Goal: Transaction & Acquisition: Purchase product/service

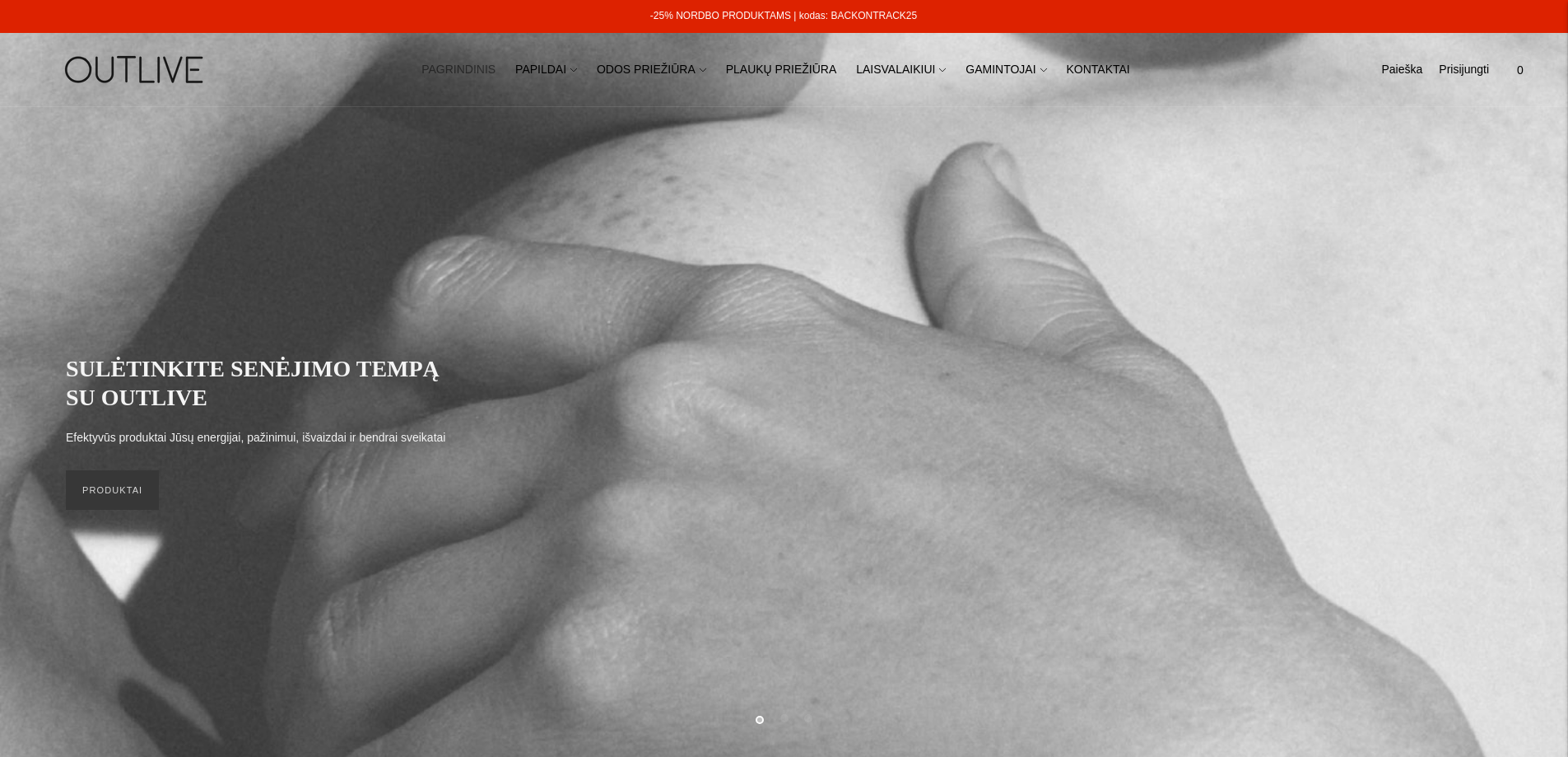
click at [847, 11] on link "-25% NORDBO PRODUKTAMS | kodas: BACKONTRACK25" at bounding box center [783, 15] width 266 height 11
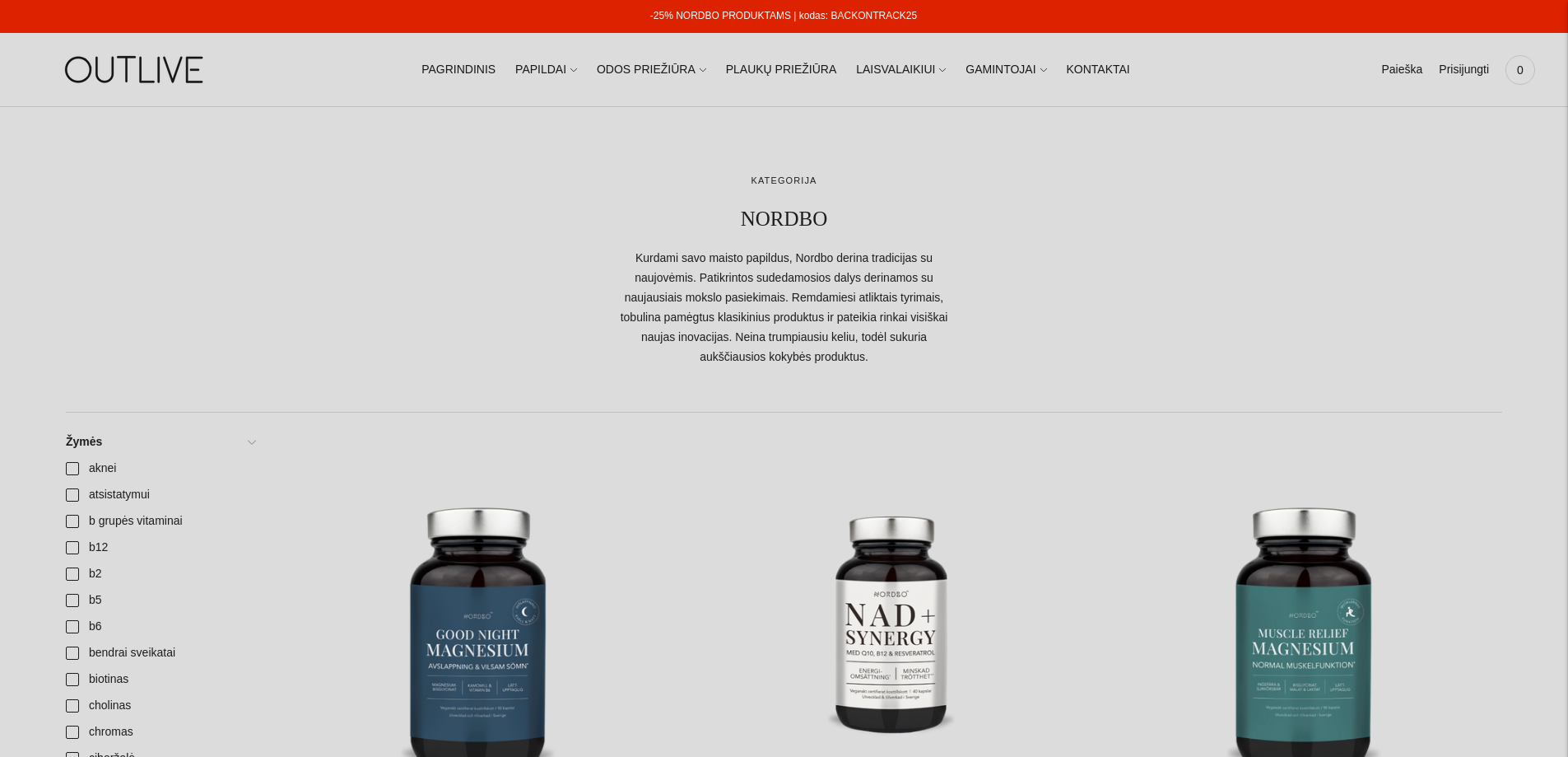
drag, startPoint x: 907, startPoint y: 14, endPoint x: 831, endPoint y: 8, distance: 76.2
click at [831, 8] on div "-25% NORDBO PRODUKTAMS | kodas: BACKONTRACK25" at bounding box center [783, 16] width 1569 height 33
copy link "BACKONTRACK25"
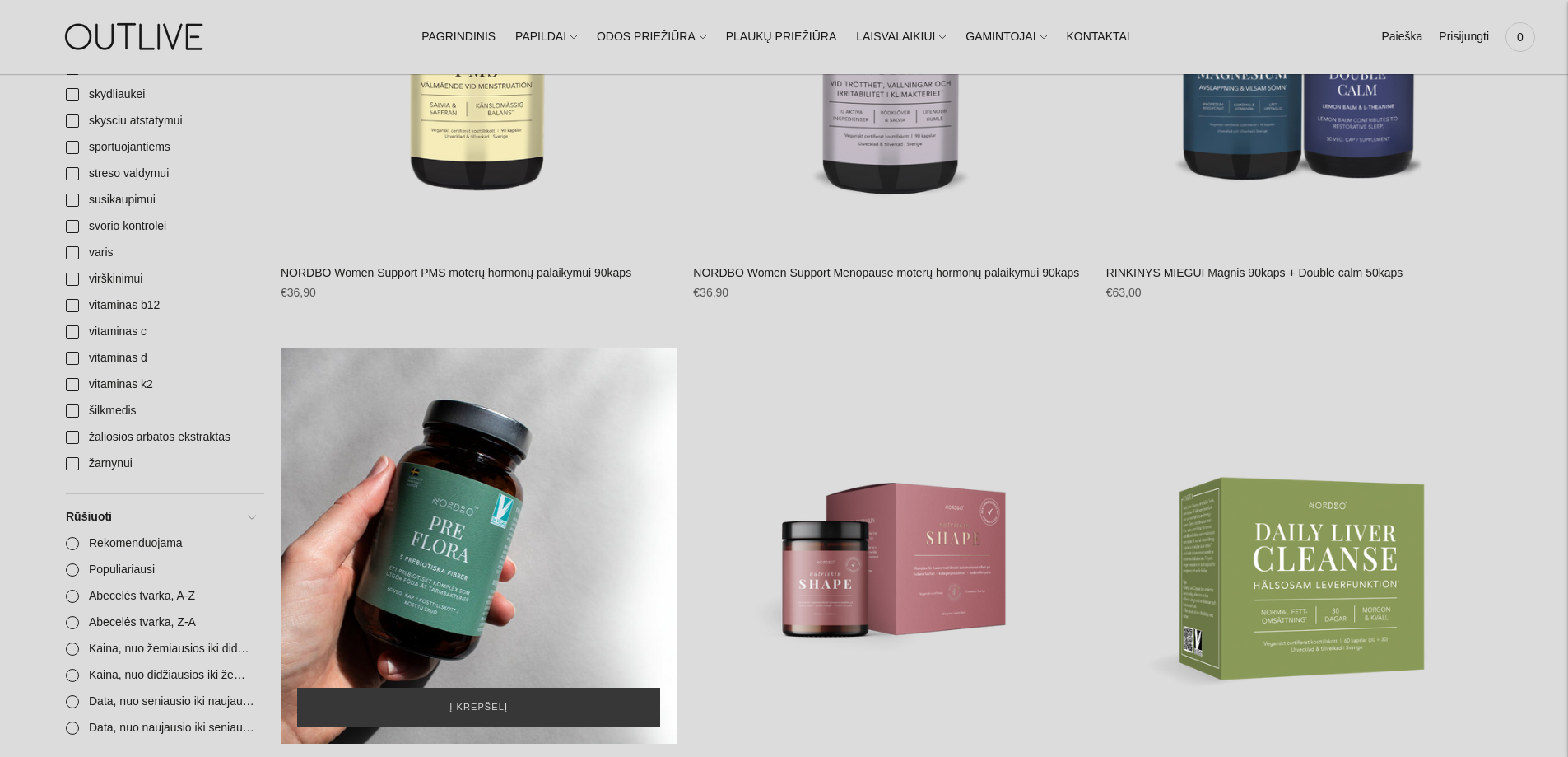
scroll to position [2141, 0]
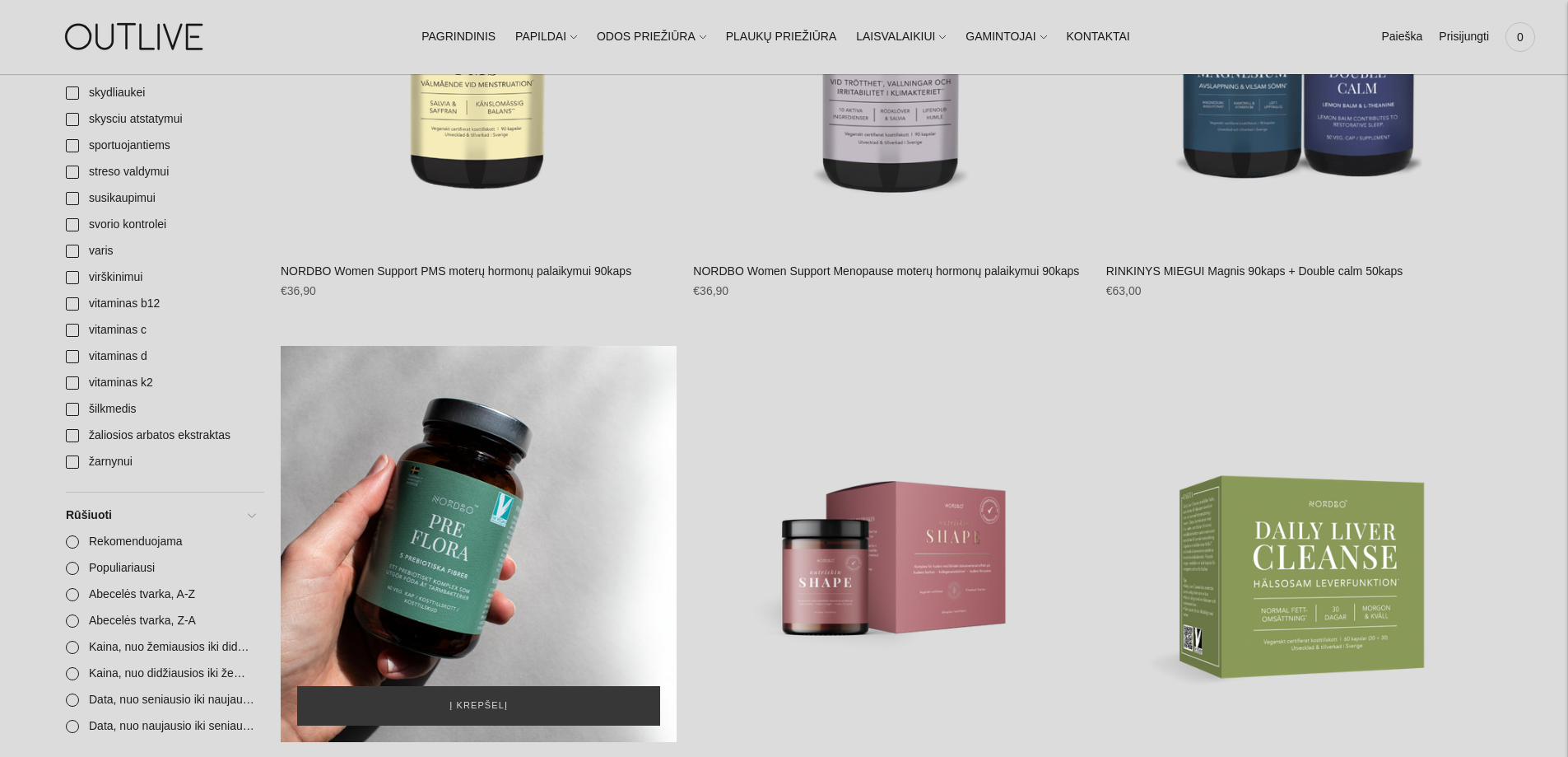
click at [475, 532] on div "NORDBO PreFlora 5 rūšių prebiotinės skaidulos 60kaps.\a" at bounding box center [478, 543] width 396 height 397
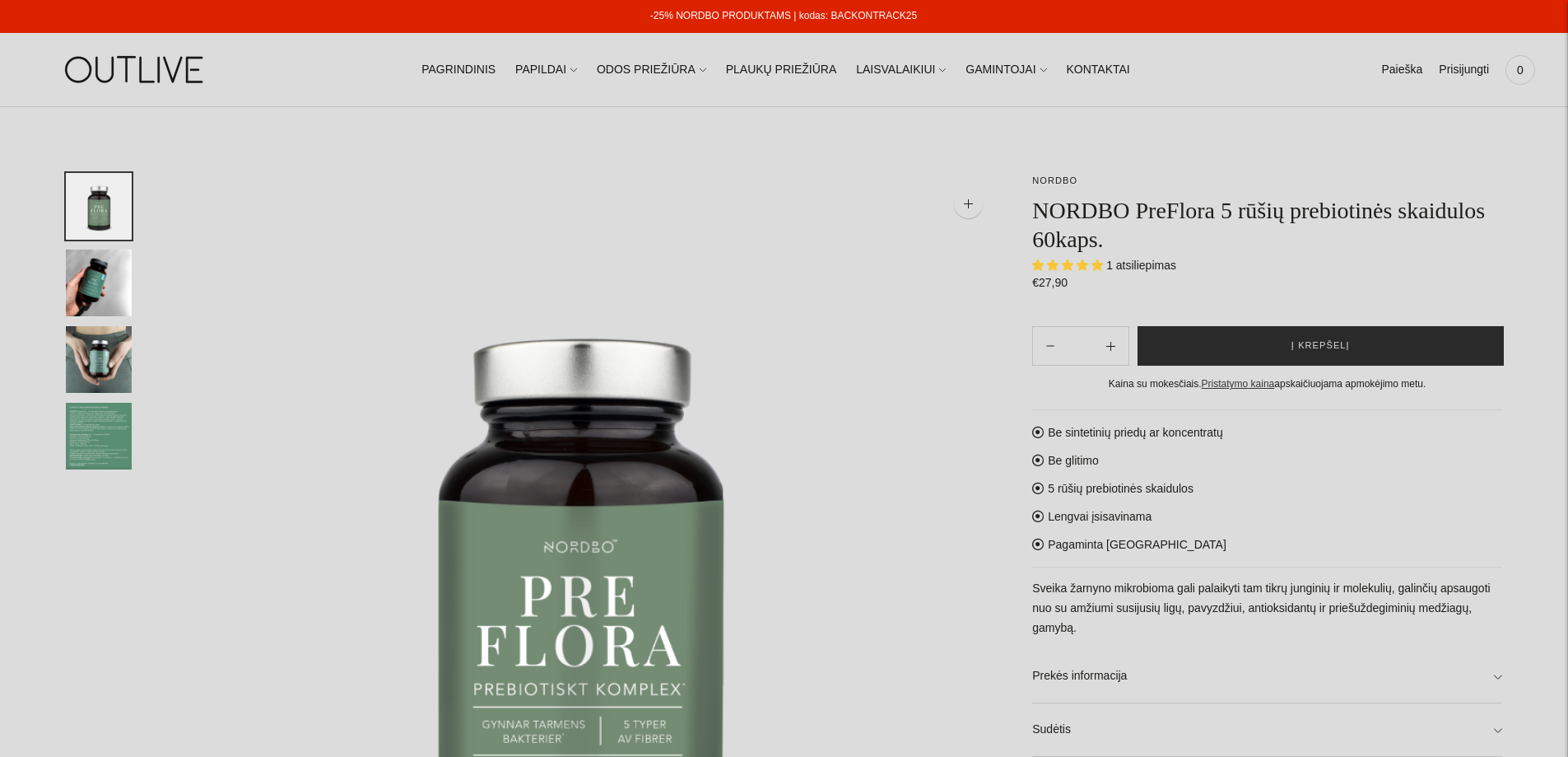
click at [1341, 347] on span "Į krepšelį" at bounding box center [1321, 346] width 59 height 17
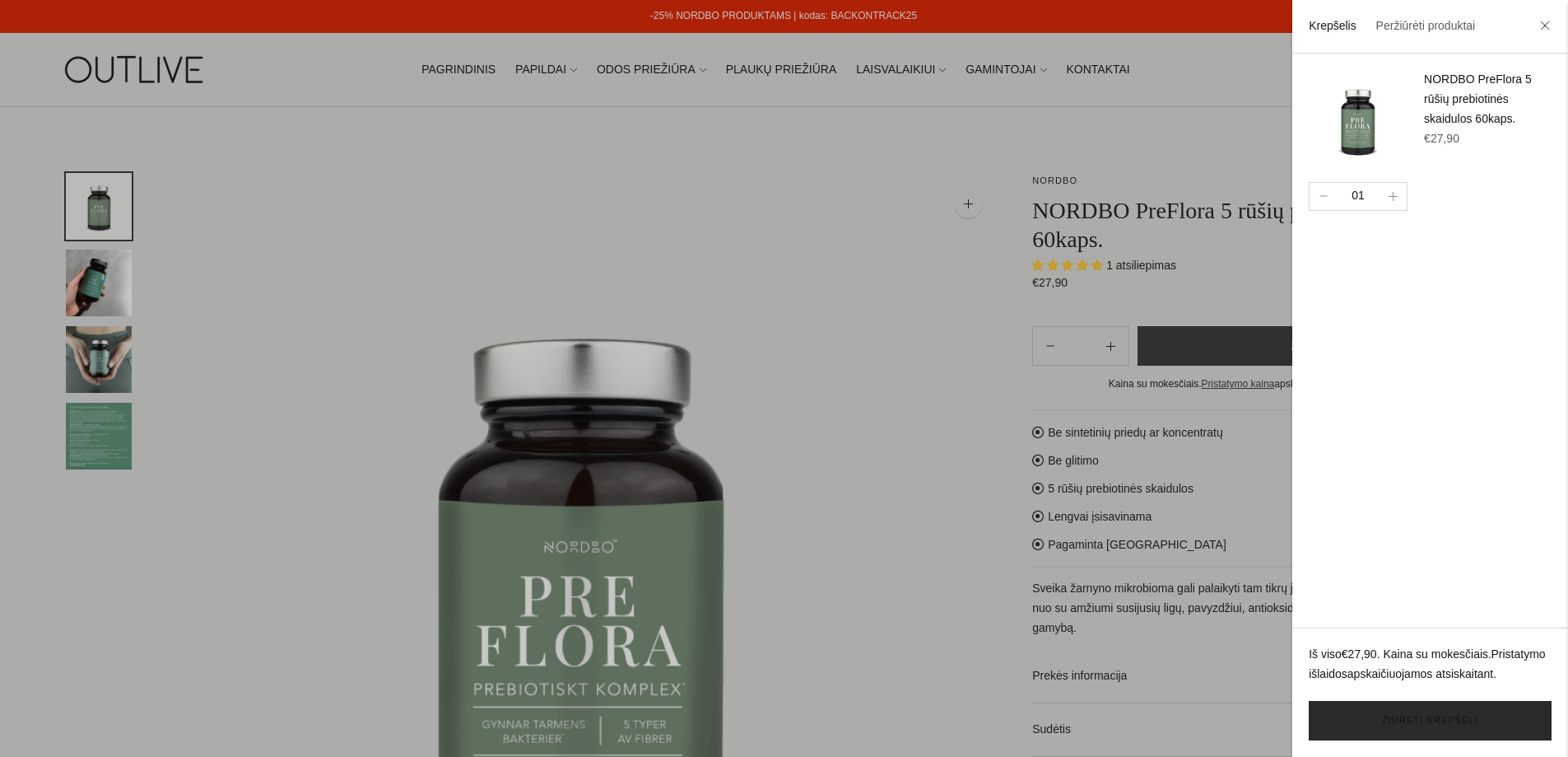
click at [1389, 717] on link "Žiūrėti krepšelį" at bounding box center [1430, 720] width 243 height 40
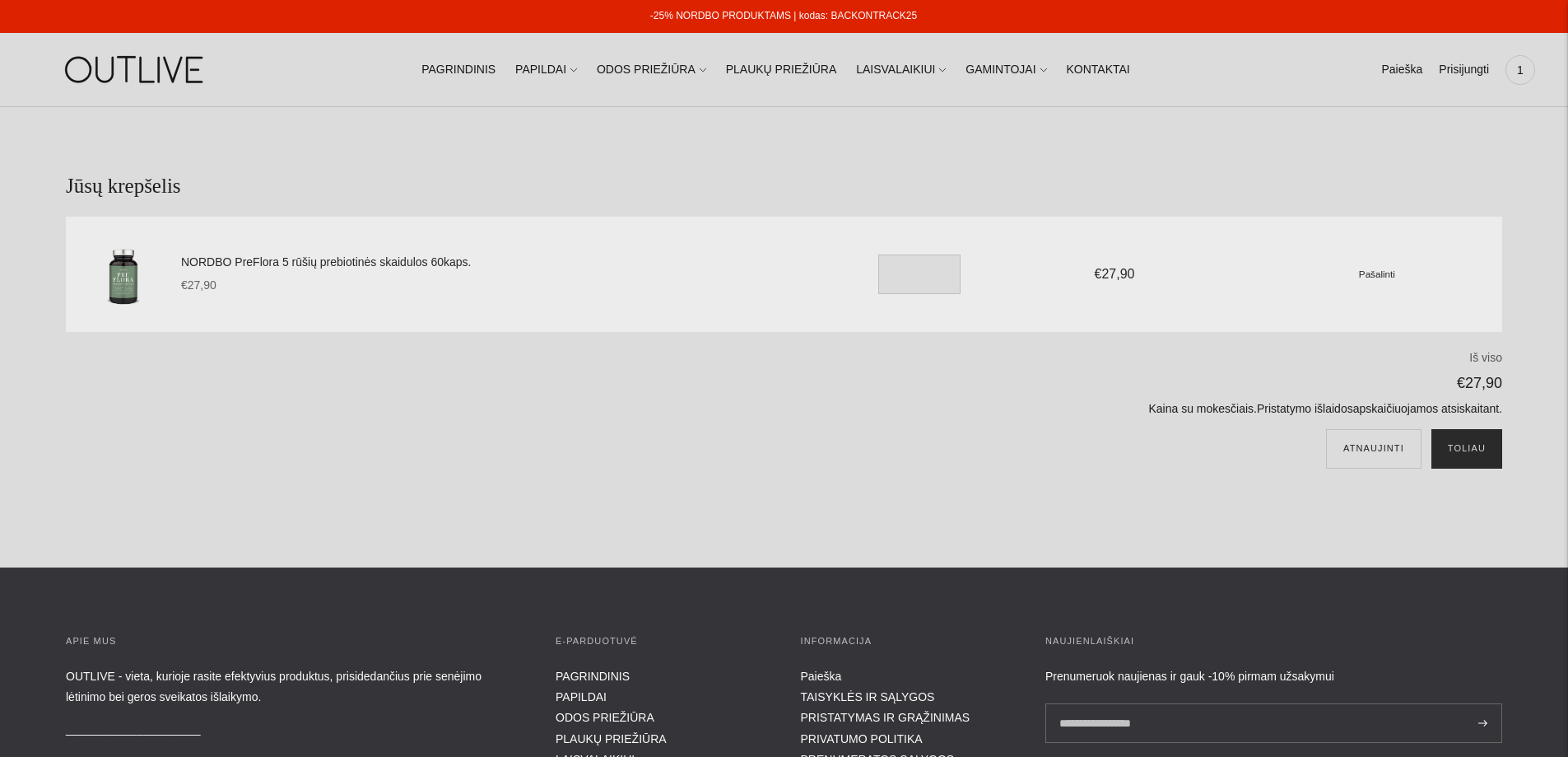
click at [1479, 455] on button "Toliau" at bounding box center [1467, 448] width 71 height 40
